Goal: Task Accomplishment & Management: Manage account settings

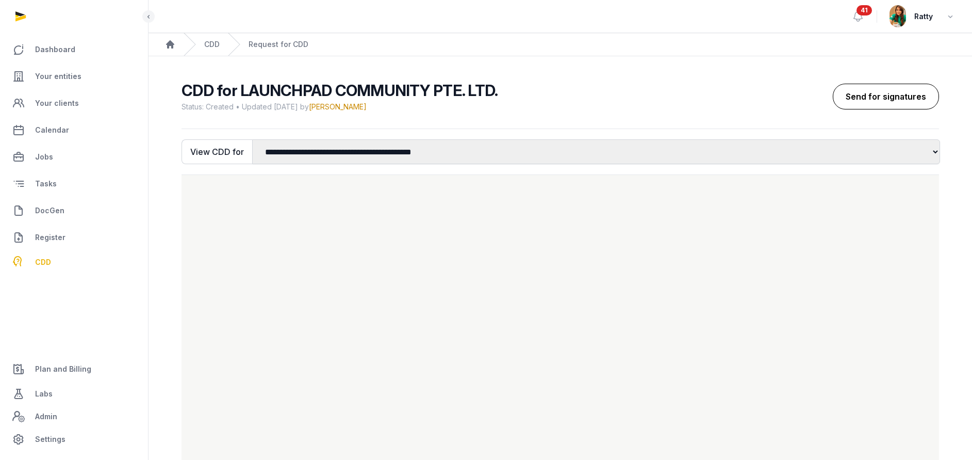
click at [907, 97] on button "Send for signatures" at bounding box center [886, 97] width 106 height 26
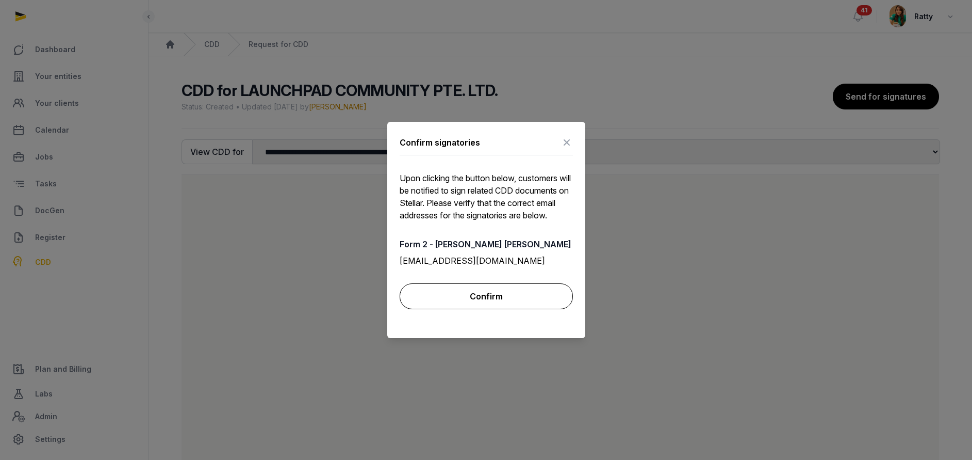
click at [484, 302] on button "Confirm" at bounding box center [486, 296] width 173 height 26
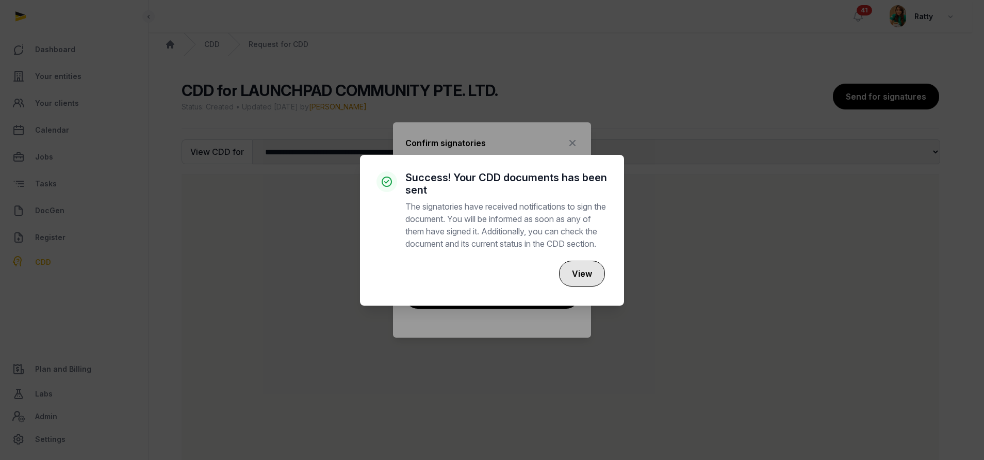
click at [574, 280] on button "View" at bounding box center [582, 274] width 46 height 26
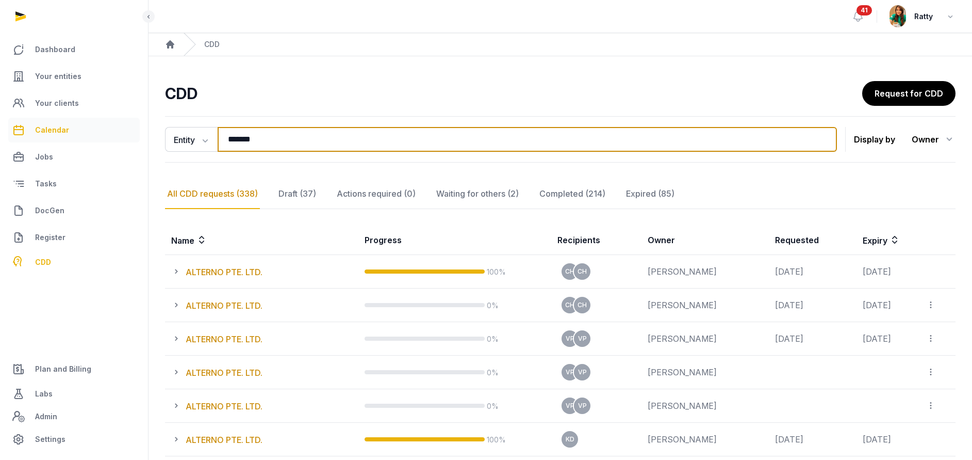
drag, startPoint x: 273, startPoint y: 141, endPoint x: 9, endPoint y: 123, distance: 264.7
click at [28, 126] on div "**********" at bounding box center [486, 424] width 972 height 849
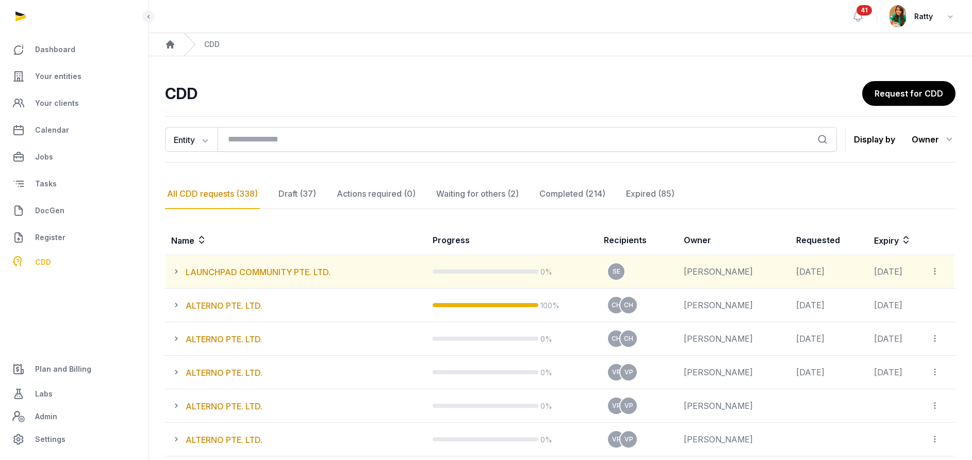
click at [938, 273] on icon at bounding box center [935, 271] width 9 height 11
click at [905, 300] on span "View all CDD links" at bounding box center [904, 299] width 67 height 10
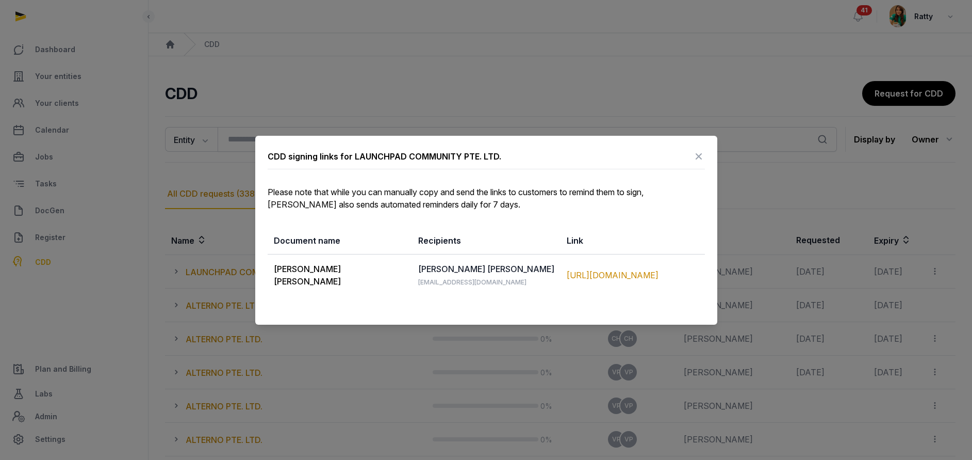
drag, startPoint x: 272, startPoint y: 266, endPoint x: 683, endPoint y: 295, distance: 411.6
click at [683, 295] on tr "[PERSON_NAME] [PERSON_NAME] [PERSON_NAME] [PERSON_NAME] [PERSON_NAME][EMAIL_ADD…" at bounding box center [486, 275] width 437 height 42
copy tr "[PERSON_NAME] [PERSON_NAME] [PERSON_NAME] [PERSON_NAME] [PERSON_NAME][EMAIL_ADD…"
